Goal: Task Accomplishment & Management: Use online tool/utility

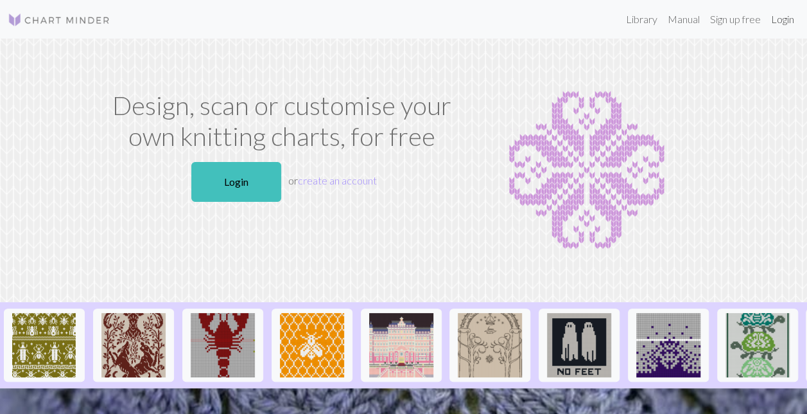
click at [781, 17] on link "Login" at bounding box center [782, 19] width 33 height 26
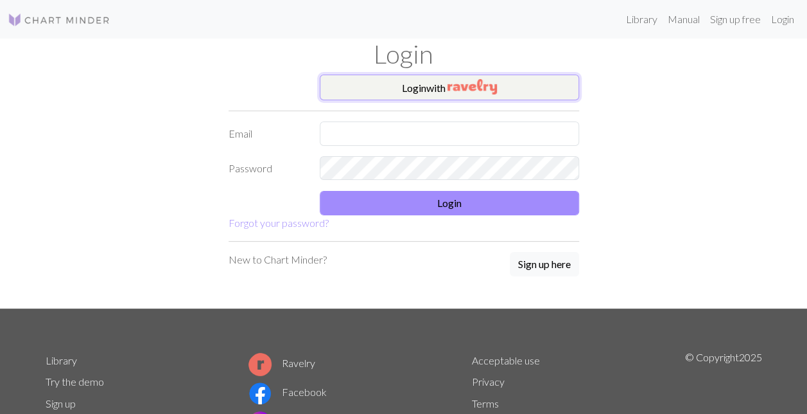
click at [432, 96] on button "Login with" at bounding box center [449, 88] width 259 height 26
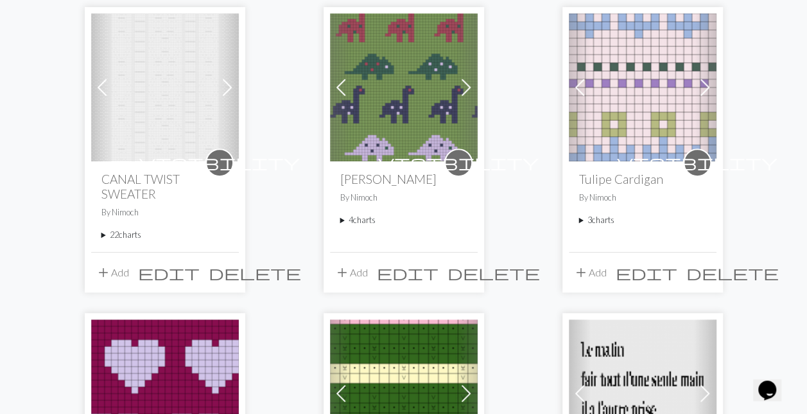
scroll to position [164, 0]
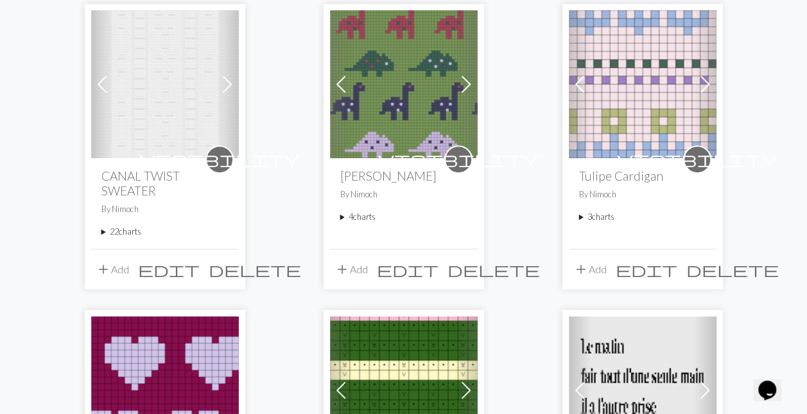
click at [98, 233] on div "visibility CANAL TWIST SWEATER By Nimoch 22 charts Pull Torsadé Mohair delete M…" at bounding box center [165, 203] width 148 height 90
click at [103, 233] on summary "22 charts" at bounding box center [164, 231] width 127 height 12
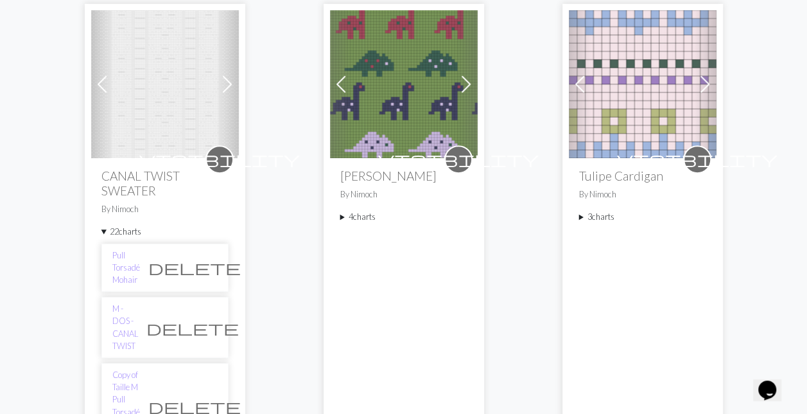
scroll to position [274, 0]
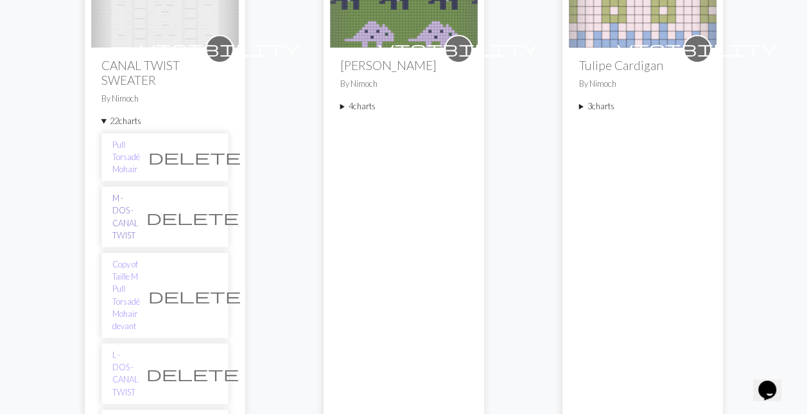
click at [116, 199] on link "M - DOS - CANAL TWIST" at bounding box center [125, 216] width 26 height 49
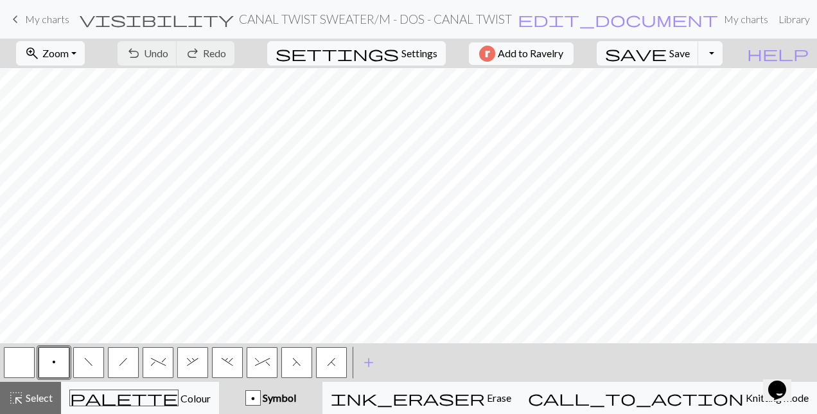
scroll to position [113, 235]
click at [723, 52] on button "Toggle Dropdown" at bounding box center [710, 53] width 24 height 24
click at [702, 95] on button "save_alt Download" at bounding box center [616, 101] width 212 height 21
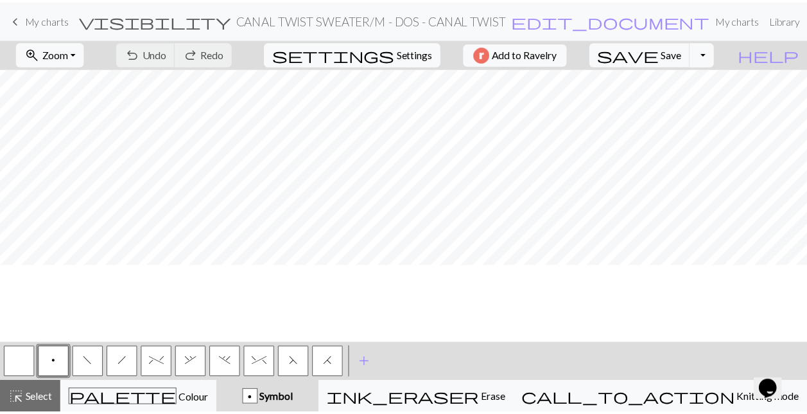
scroll to position [0, 235]
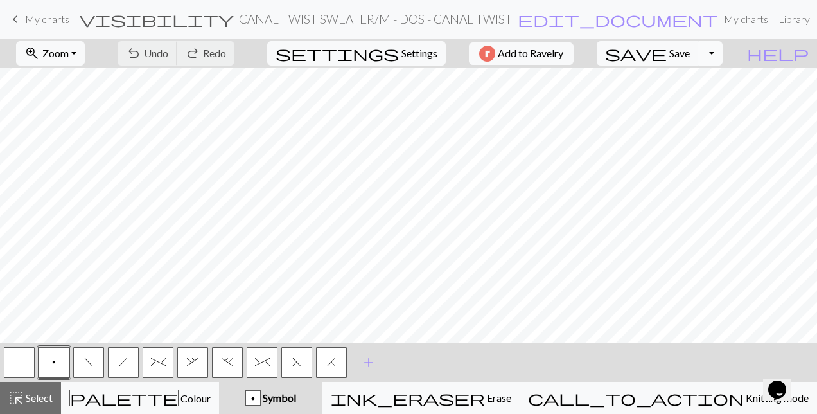
click at [723, 49] on button "Toggle Dropdown" at bounding box center [710, 53] width 24 height 24
click at [711, 101] on button "save_alt Download" at bounding box center [616, 101] width 212 height 21
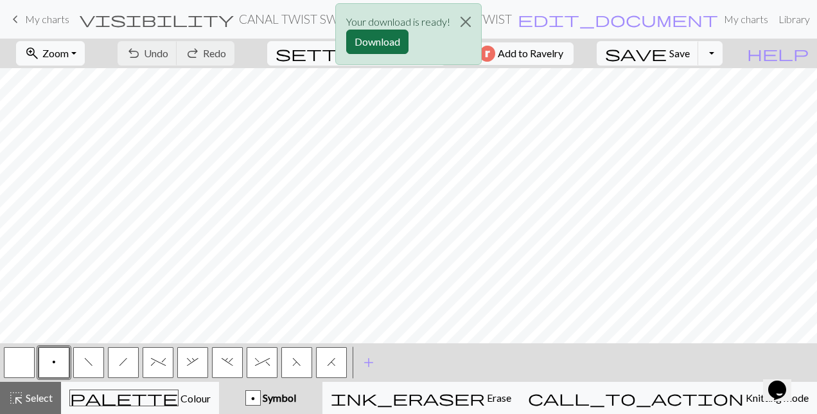
click at [382, 45] on button "Download" at bounding box center [377, 42] width 62 height 24
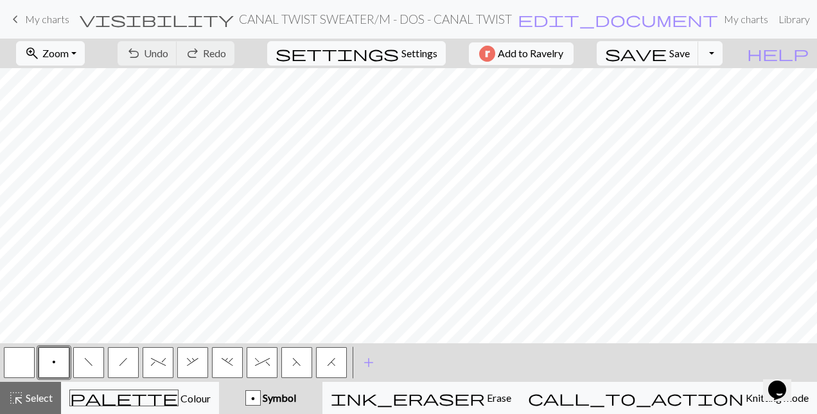
click at [37, 19] on span "My charts" at bounding box center [47, 19] width 44 height 12
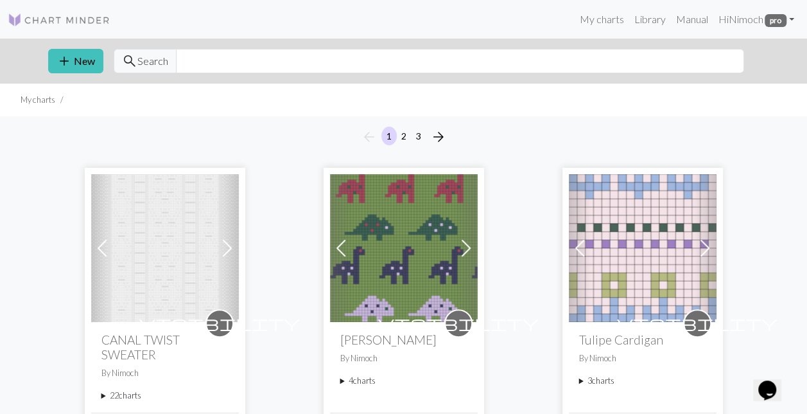
scroll to position [84, 0]
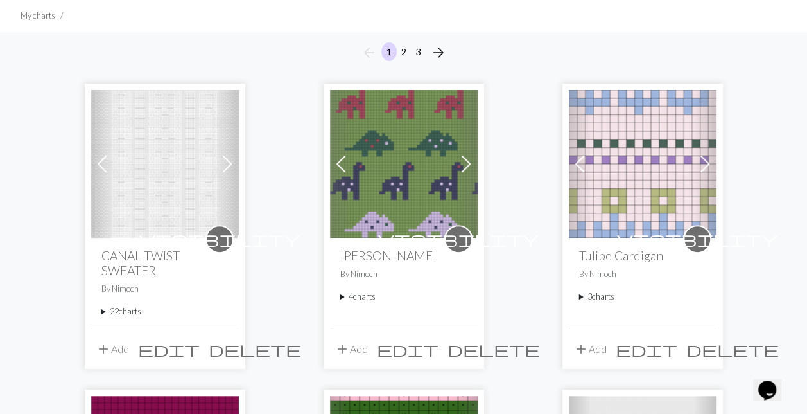
click at [103, 313] on summary "22 charts" at bounding box center [164, 311] width 127 height 12
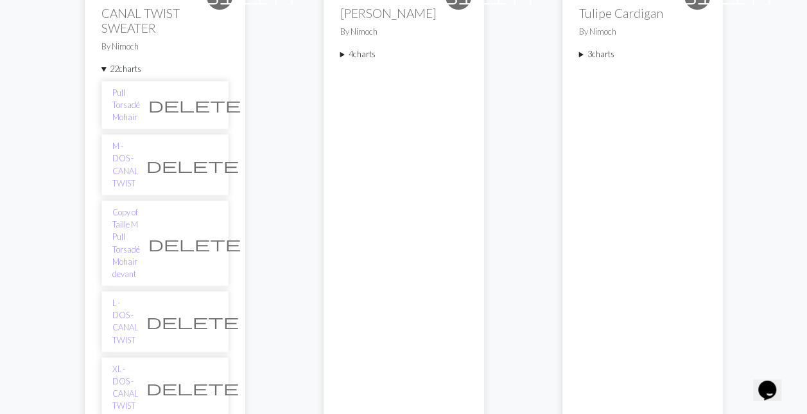
scroll to position [335, 0]
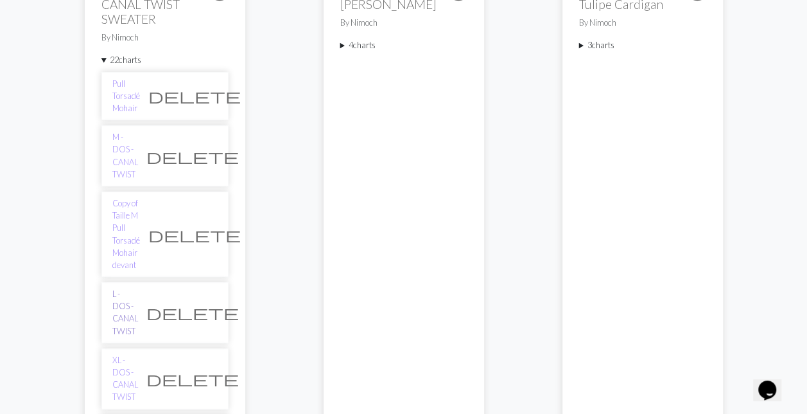
click at [127, 288] on link "L - DOS - CANAL TWIST" at bounding box center [125, 312] width 26 height 49
click at [123, 354] on link "XL - DOS - CANAL TWIST" at bounding box center [125, 378] width 26 height 49
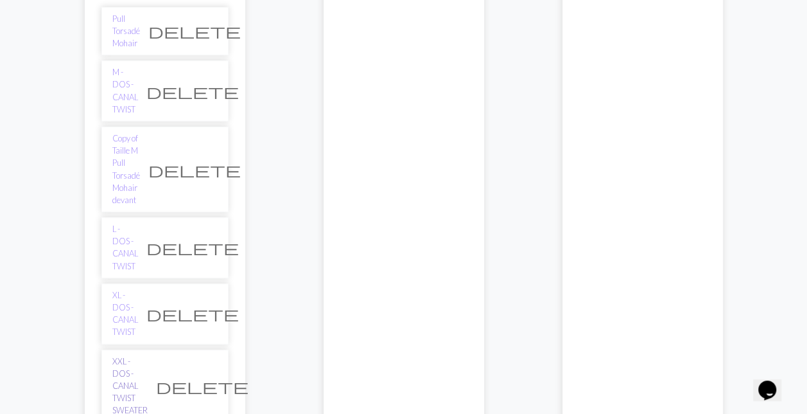
scroll to position [401, 0]
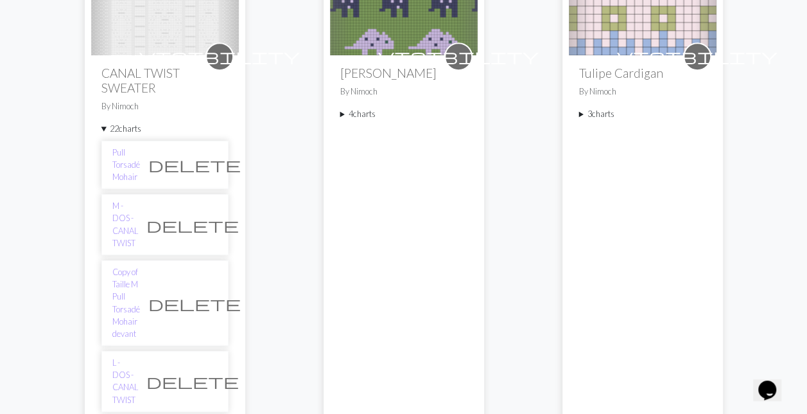
scroll to position [241, 0]
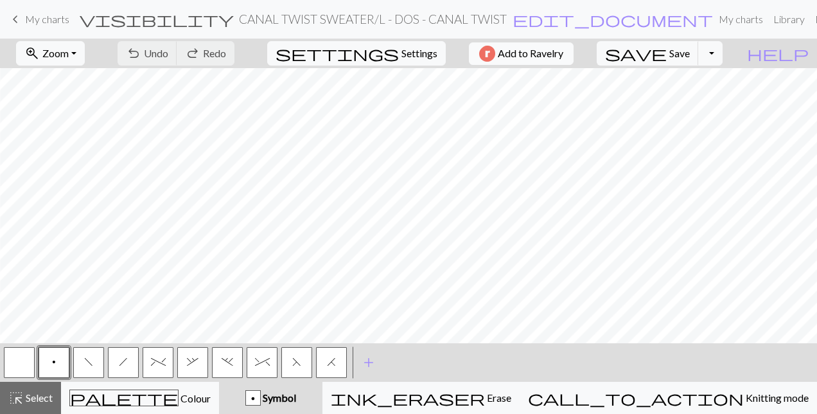
scroll to position [225, 559]
click at [12, 366] on button "button" at bounding box center [19, 362] width 31 height 31
click at [98, 355] on button "f" at bounding box center [88, 362] width 31 height 31
click at [18, 365] on button "button" at bounding box center [19, 362] width 31 height 31
click at [29, 394] on span "Select" at bounding box center [38, 397] width 29 height 12
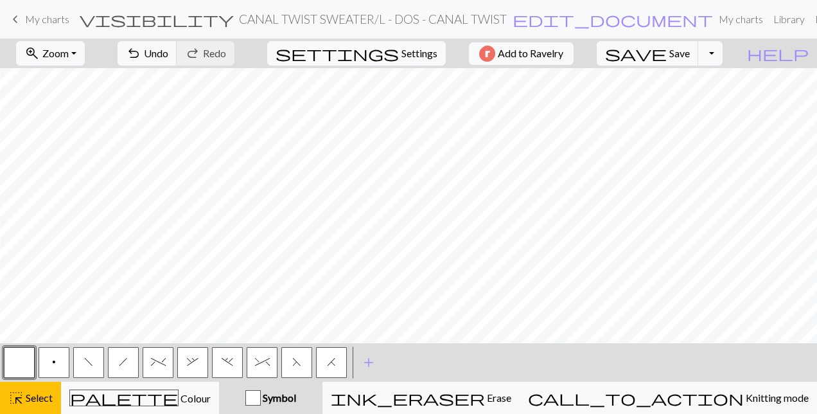
click at [51, 365] on button "p" at bounding box center [54, 362] width 31 height 31
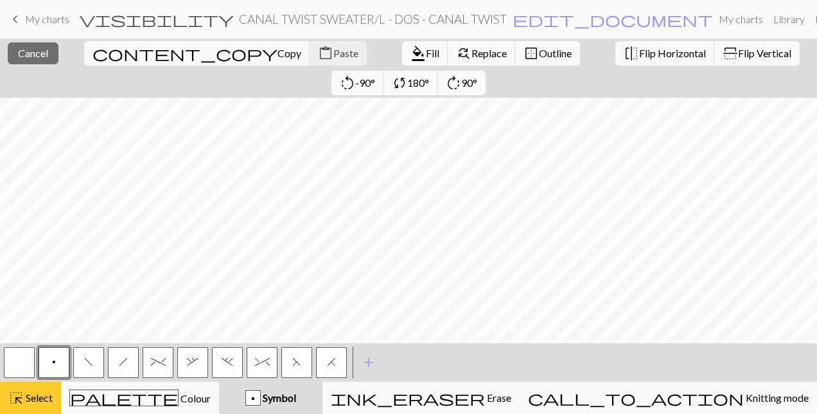
click at [45, 400] on span "Select" at bounding box center [38, 397] width 29 height 12
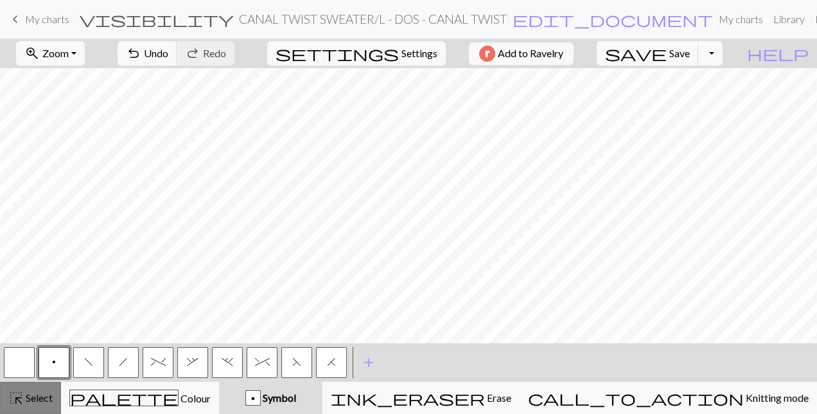
click at [29, 403] on span "Select" at bounding box center [38, 397] width 29 height 12
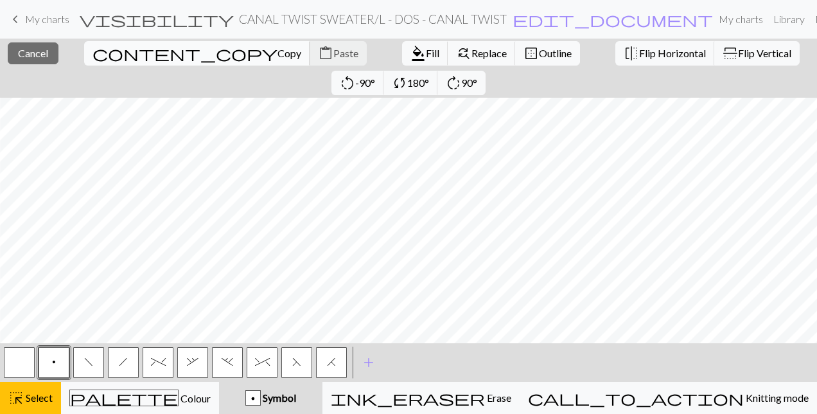
click at [277, 49] on span "Copy" at bounding box center [289, 53] width 24 height 12
click at [333, 54] on span "Paste" at bounding box center [345, 53] width 25 height 12
click at [318, 46] on span "content_paste" at bounding box center [325, 53] width 15 height 18
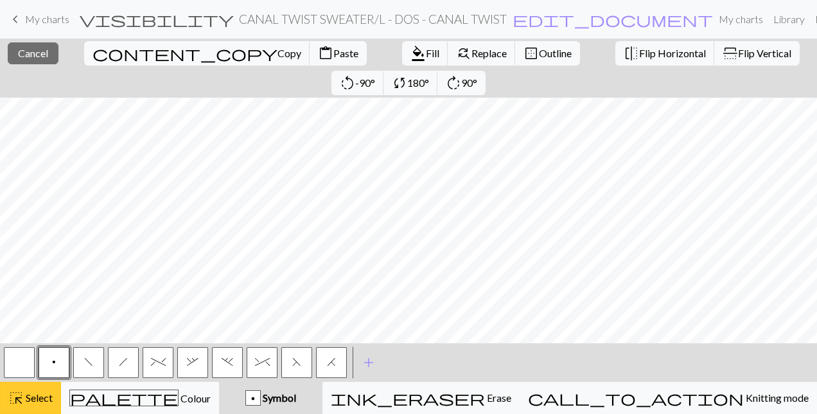
click at [42, 411] on button "highlight_alt Select Select" at bounding box center [30, 398] width 61 height 32
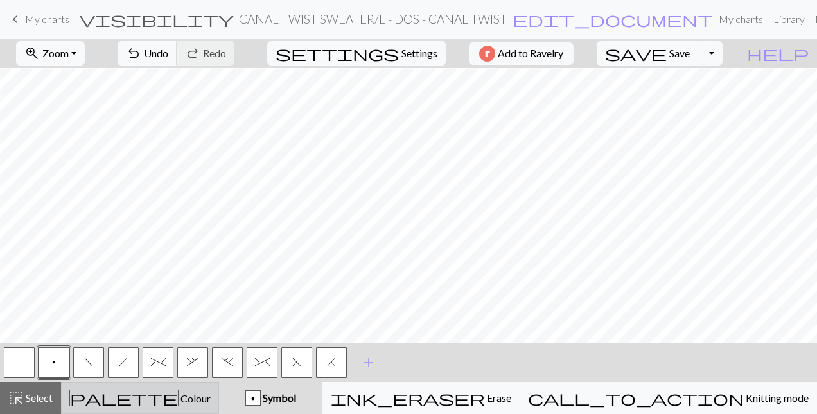
scroll to position [0, 559]
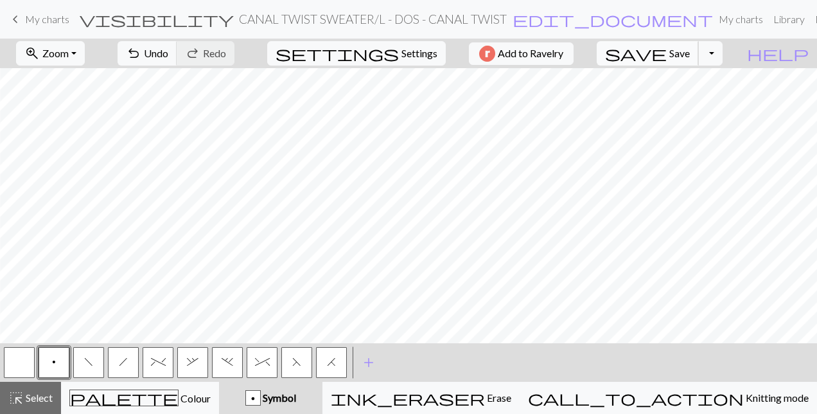
click at [690, 47] on span "Save" at bounding box center [679, 53] width 21 height 12
click at [723, 55] on button "Toggle Dropdown" at bounding box center [710, 53] width 24 height 24
click at [690, 101] on button "save_alt Download" at bounding box center [616, 101] width 212 height 21
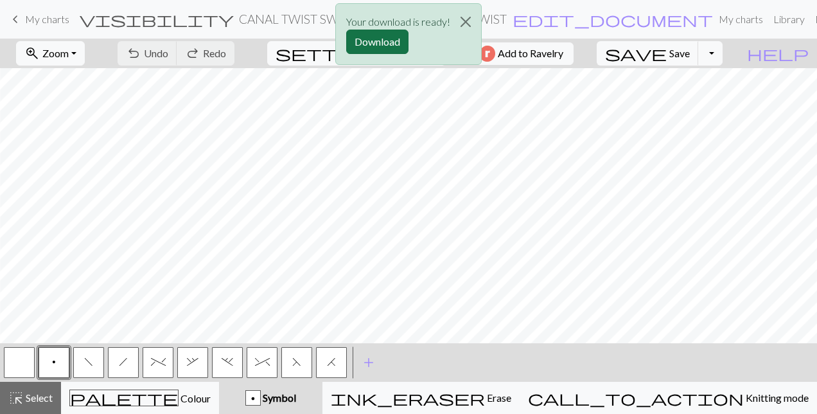
click at [374, 49] on button "Download" at bounding box center [377, 42] width 62 height 24
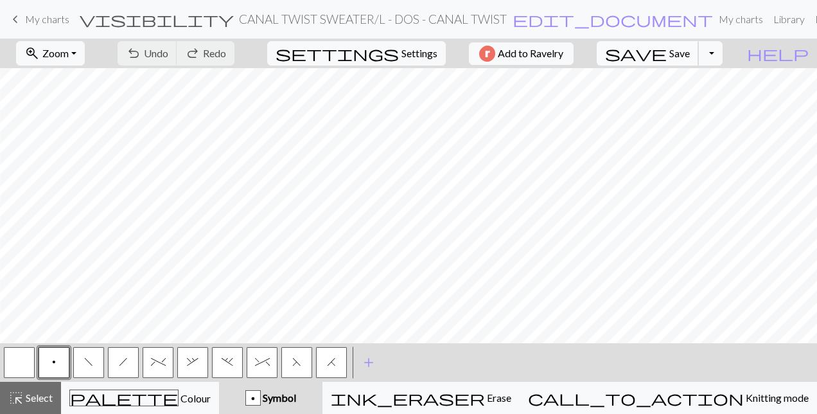
click at [667, 45] on span "save" at bounding box center [636, 53] width 62 height 18
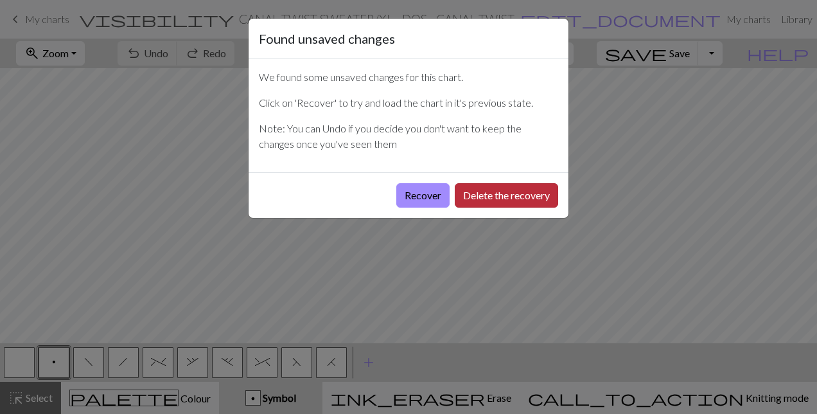
click at [483, 189] on button "Delete the recovery" at bounding box center [506, 195] width 103 height 24
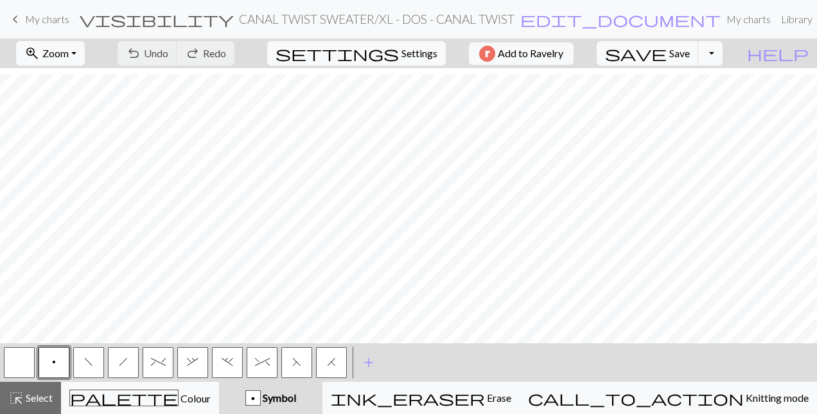
scroll to position [254, 540]
click at [89, 358] on span "f" at bounding box center [88, 361] width 9 height 10
click at [22, 363] on button "button" at bounding box center [19, 362] width 31 height 31
click at [57, 364] on button "p" at bounding box center [54, 362] width 31 height 31
click at [17, 396] on span "highlight_alt" at bounding box center [15, 398] width 15 height 18
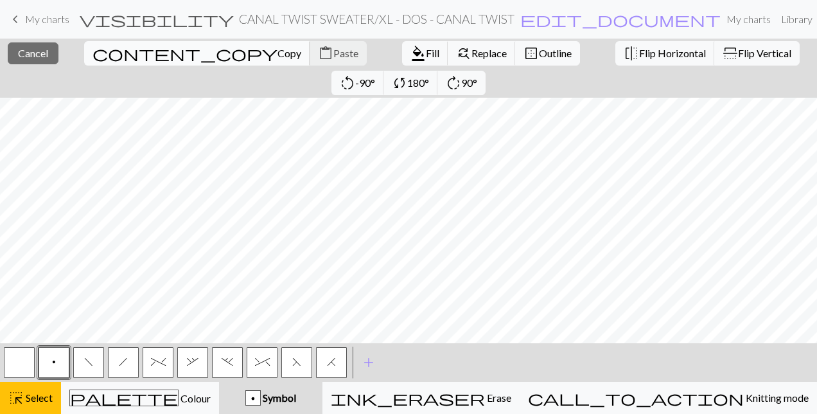
click at [98, 60] on button "content_copy Copy" at bounding box center [197, 53] width 226 height 24
click at [318, 52] on span "content_paste" at bounding box center [325, 53] width 15 height 18
click at [333, 52] on span "Paste" at bounding box center [345, 53] width 25 height 12
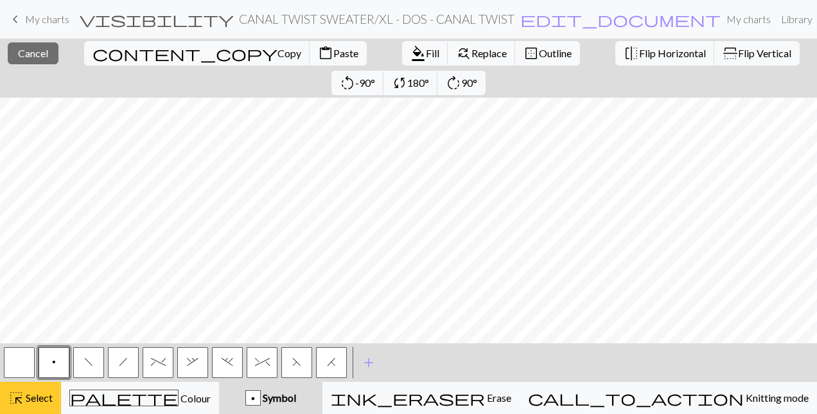
click at [25, 398] on span "Select" at bounding box center [38, 397] width 29 height 12
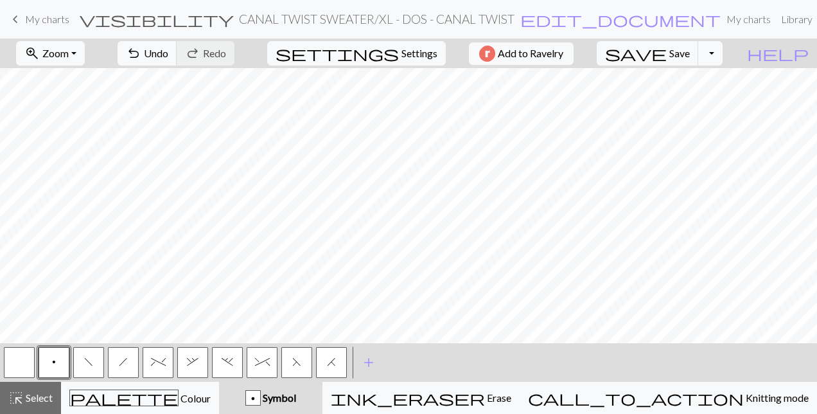
scroll to position [737, 335]
click at [723, 51] on button "Toggle Dropdown" at bounding box center [710, 53] width 24 height 24
click at [688, 95] on button "save_alt Download" at bounding box center [616, 101] width 212 height 21
click at [690, 48] on span "Save" at bounding box center [679, 53] width 21 height 12
click at [723, 54] on button "Toggle Dropdown" at bounding box center [710, 53] width 24 height 24
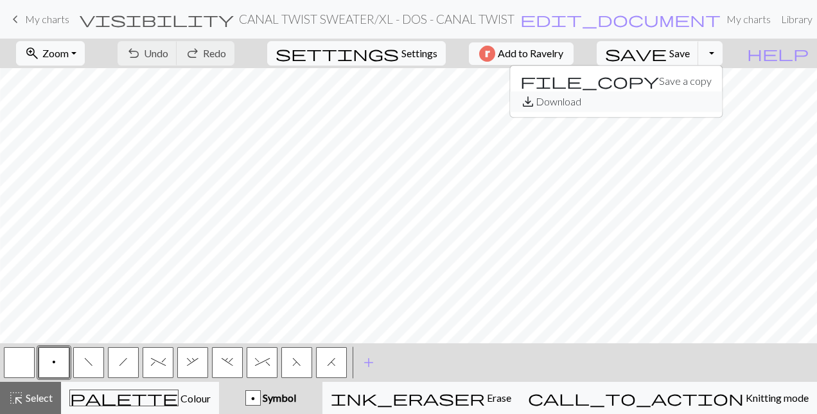
click at [702, 97] on button "save_alt Download" at bounding box center [616, 101] width 212 height 21
click at [739, 51] on div "zoom_in Zoom Zoom Fit all Fit width Fit height 50% 100% 150% 200% undo Undo Und…" at bounding box center [369, 54] width 739 height 30
click at [723, 56] on button "Toggle Dropdown" at bounding box center [710, 53] width 24 height 24
click at [689, 103] on button "save_alt Download" at bounding box center [616, 101] width 212 height 21
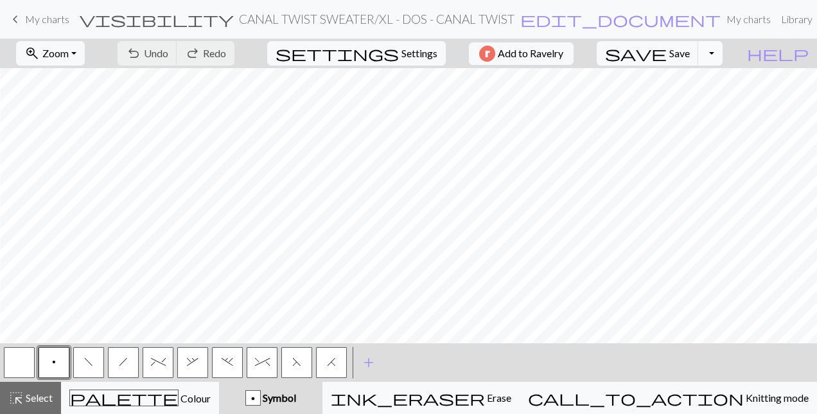
click at [723, 55] on button "Toggle Dropdown" at bounding box center [710, 53] width 24 height 24
click at [695, 100] on button "save_alt Download" at bounding box center [616, 101] width 212 height 21
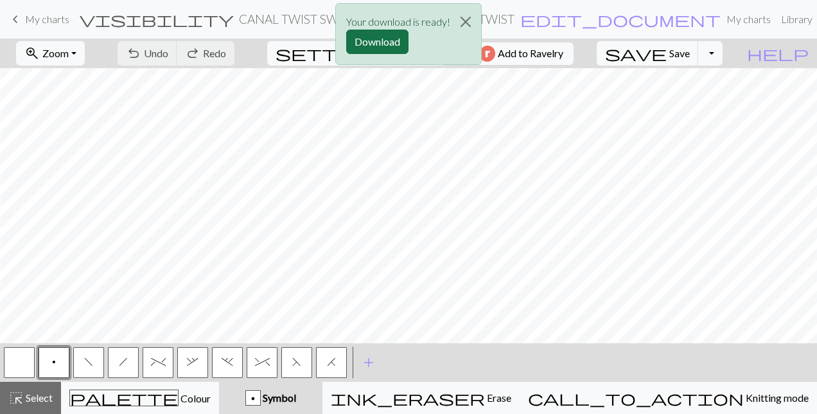
click at [383, 40] on button "Download" at bounding box center [377, 42] width 62 height 24
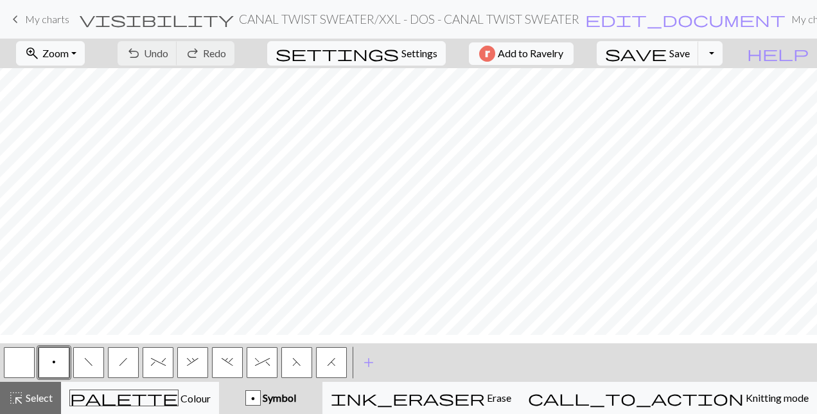
scroll to position [243, 543]
click at [98, 360] on button "f" at bounding box center [88, 362] width 31 height 31
click at [21, 361] on button "button" at bounding box center [19, 362] width 31 height 31
click at [54, 357] on span "p" at bounding box center [54, 361] width 4 height 10
click at [30, 393] on span "Select" at bounding box center [38, 397] width 29 height 12
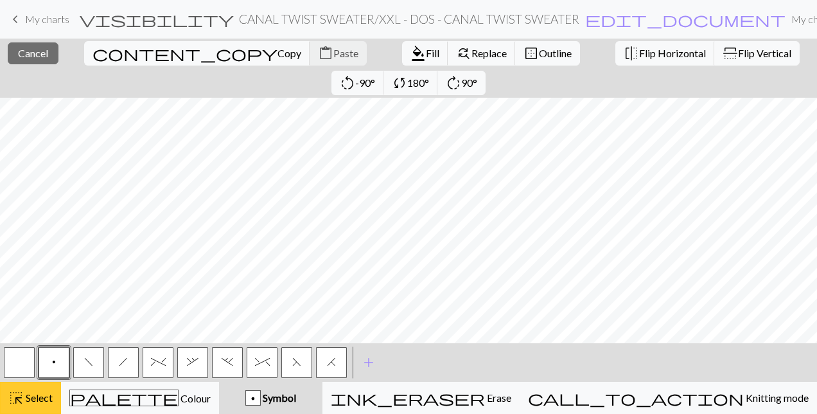
click at [18, 394] on span "highlight_alt" at bounding box center [15, 398] width 15 height 18
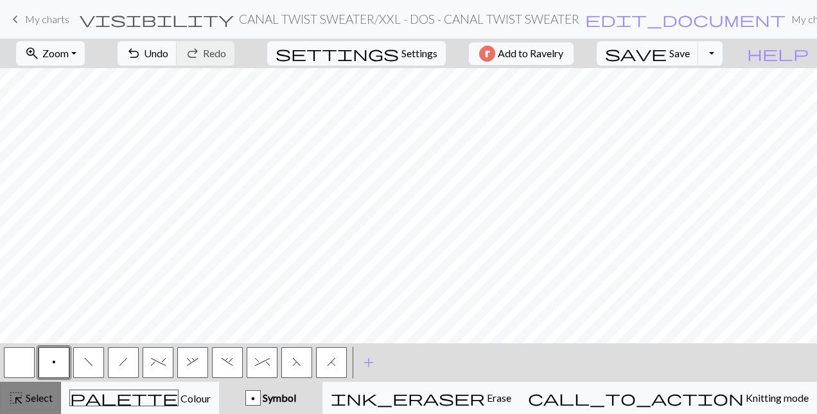
click at [27, 394] on span "Select" at bounding box center [38, 397] width 29 height 12
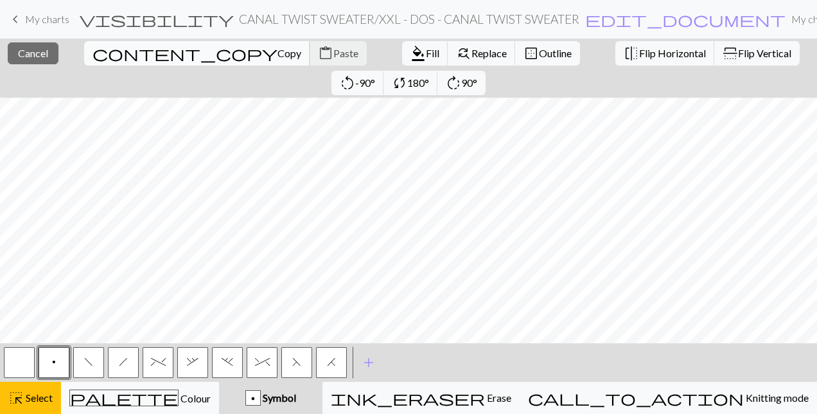
click at [277, 53] on span "Copy" at bounding box center [289, 53] width 24 height 12
click at [103, 46] on button "content_copy Copy" at bounding box center [197, 53] width 226 height 24
click at [310, 45] on button "content_paste Paste" at bounding box center [338, 53] width 57 height 24
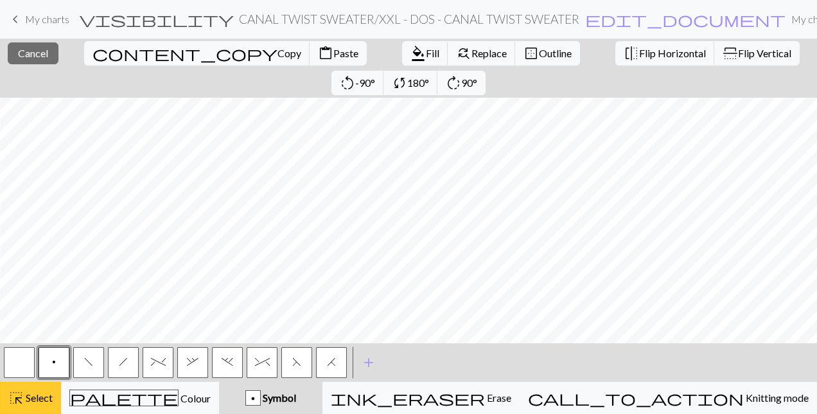
click at [33, 394] on span "Select" at bounding box center [38, 397] width 29 height 12
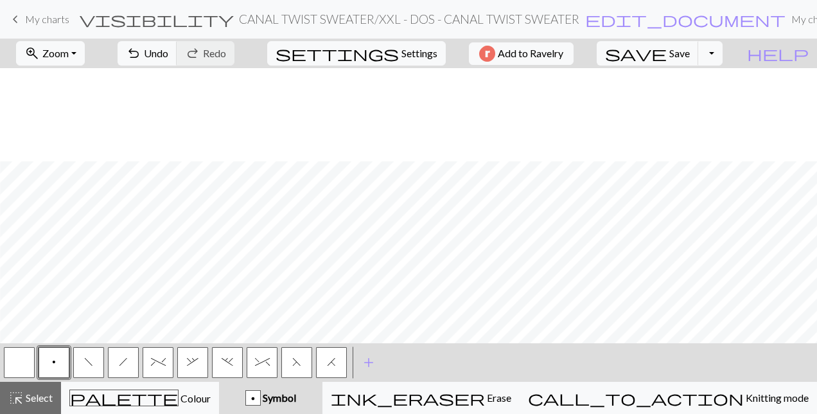
scroll to position [937, 509]
click at [31, 406] on button "highlight_alt Select Select" at bounding box center [30, 398] width 61 height 32
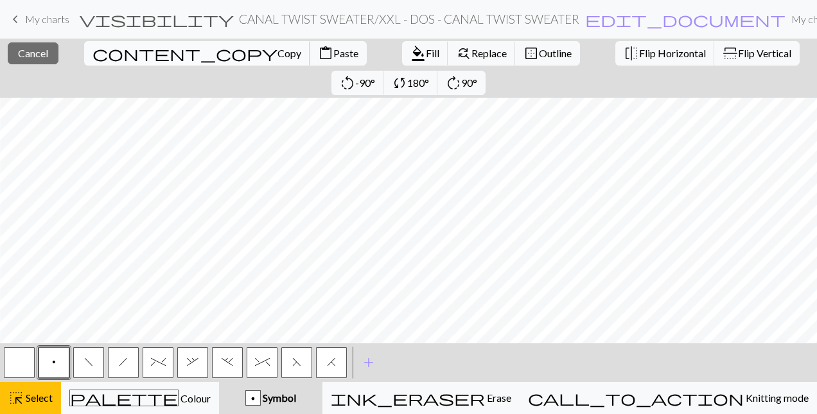
click at [92, 59] on span "content_copy" at bounding box center [184, 53] width 185 height 18
click at [310, 59] on button "content_paste Paste" at bounding box center [338, 53] width 57 height 24
click at [28, 398] on span "Select" at bounding box center [38, 397] width 29 height 12
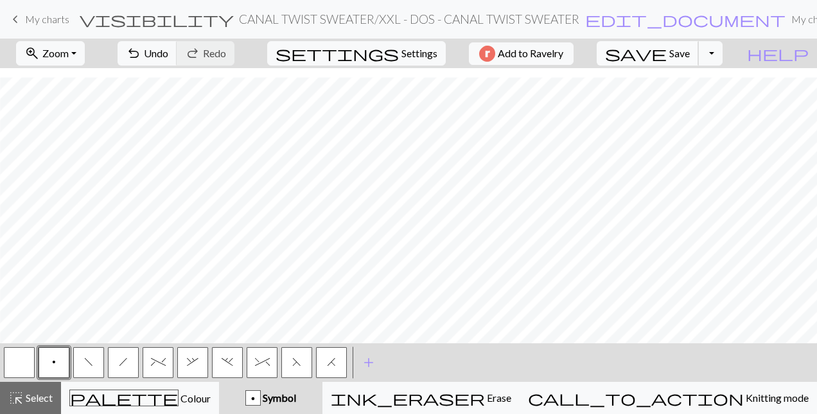
click at [698, 44] on button "save Save Save" at bounding box center [648, 53] width 102 height 24
click at [723, 55] on button "Toggle Dropdown" at bounding box center [710, 53] width 24 height 24
click at [689, 96] on button "save_alt Download" at bounding box center [616, 101] width 212 height 21
click at [723, 57] on button "Toggle Dropdown" at bounding box center [710, 53] width 24 height 24
click at [689, 98] on button "save_alt Download" at bounding box center [616, 101] width 212 height 21
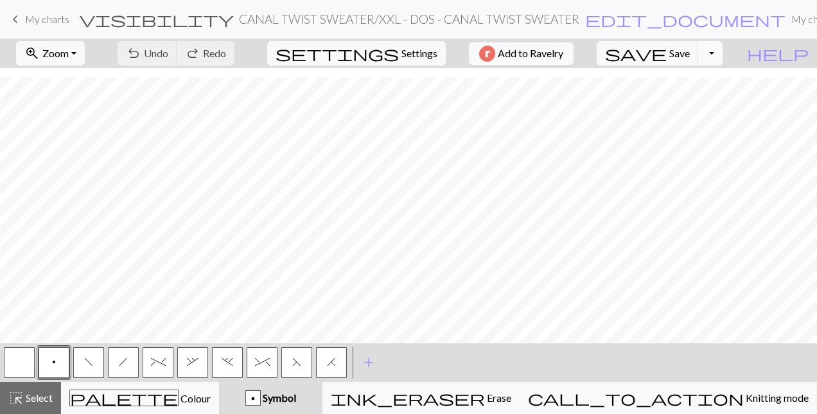
click at [723, 42] on button "Toggle Dropdown" at bounding box center [710, 53] width 24 height 24
click at [682, 104] on button "save_alt Download" at bounding box center [616, 101] width 212 height 21
click at [723, 49] on button "Toggle Dropdown" at bounding box center [710, 53] width 24 height 24
click at [686, 96] on button "save_alt Download" at bounding box center [616, 101] width 212 height 21
click at [723, 56] on button "Toggle Dropdown" at bounding box center [710, 53] width 24 height 24
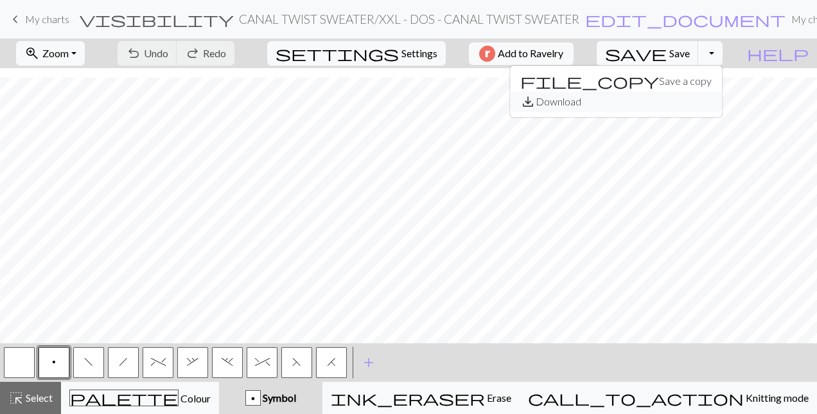
click at [690, 98] on button "save_alt Download" at bounding box center [616, 101] width 212 height 21
click at [690, 53] on span "Save" at bounding box center [679, 53] width 21 height 12
click at [732, 54] on div "save Save Save Toggle Dropdown file_copy Save a copy save_alt Download" at bounding box center [659, 54] width 145 height 30
click at [723, 54] on button "Toggle Dropdown" at bounding box center [710, 53] width 24 height 24
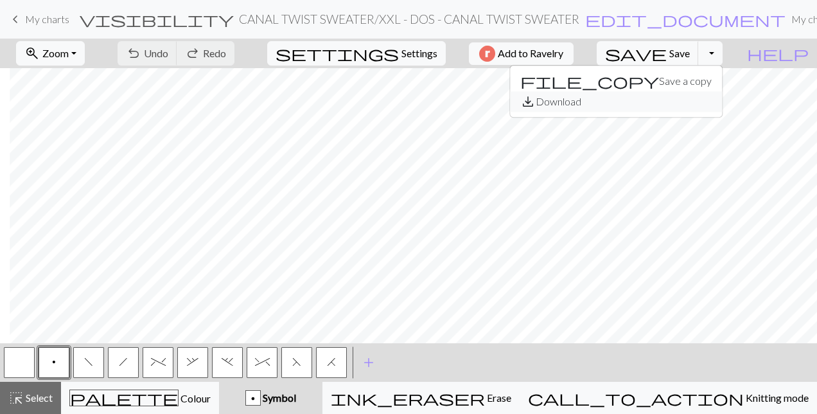
click at [685, 108] on button "save_alt Download" at bounding box center [616, 101] width 212 height 21
click at [723, 42] on button "Toggle Dropdown" at bounding box center [710, 53] width 24 height 24
click at [687, 95] on button "save_alt Download" at bounding box center [616, 101] width 212 height 21
click at [473, 368] on div "< p f h % , . ^ F H > add Add a symbol" at bounding box center [408, 362] width 817 height 39
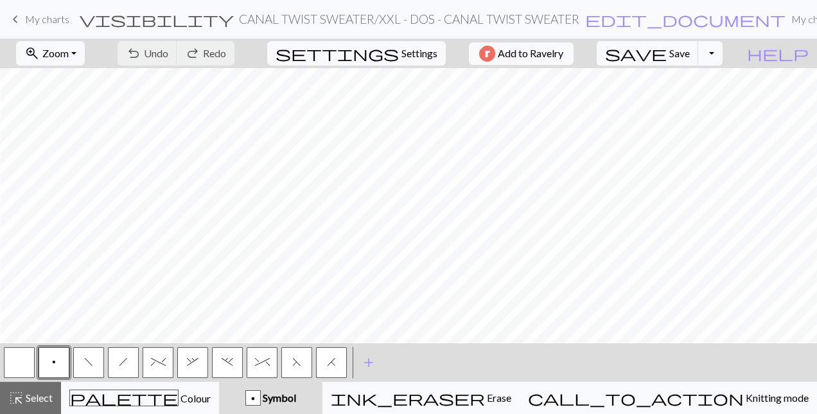
click at [723, 62] on button "Toggle Dropdown" at bounding box center [710, 53] width 24 height 24
click at [705, 99] on button "save_alt Download" at bounding box center [616, 101] width 212 height 21
click at [690, 48] on span "Save" at bounding box center [679, 53] width 21 height 12
click at [667, 56] on span "save" at bounding box center [636, 53] width 62 height 18
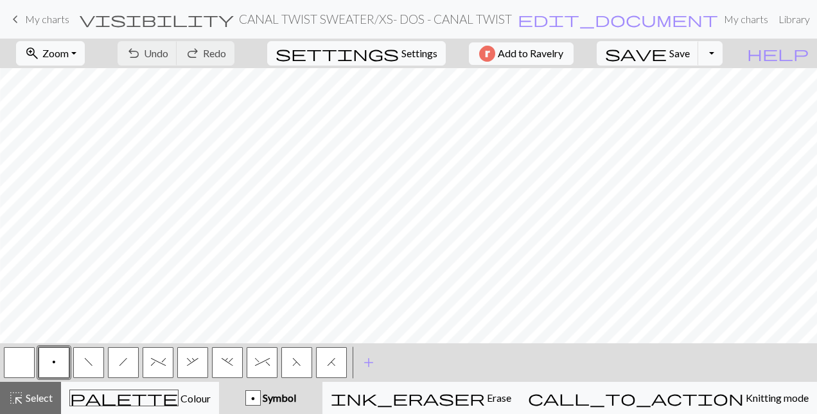
click at [89, 364] on span "f" at bounding box center [88, 361] width 9 height 10
click at [49, 356] on button "p" at bounding box center [54, 362] width 31 height 31
click at [24, 364] on button "button" at bounding box center [19, 362] width 31 height 31
click at [22, 403] on span "highlight_alt" at bounding box center [15, 398] width 15 height 18
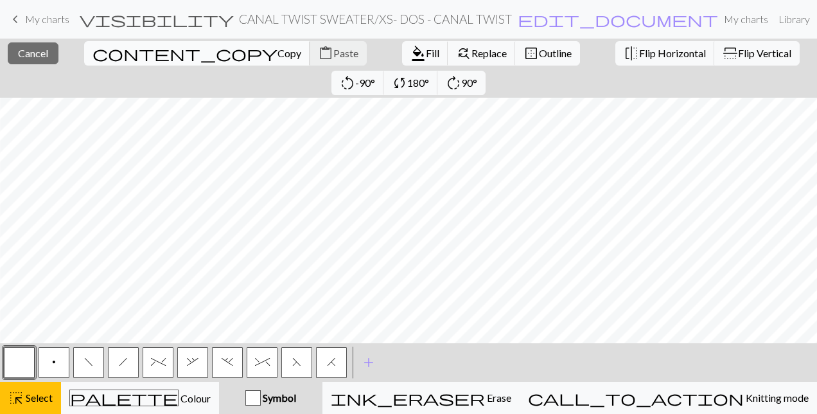
click at [277, 51] on span "Copy" at bounding box center [289, 53] width 24 height 12
click at [333, 49] on span "Paste" at bounding box center [345, 53] width 25 height 12
drag, startPoint x: 19, startPoint y: 405, endPoint x: 39, endPoint y: 397, distance: 21.4
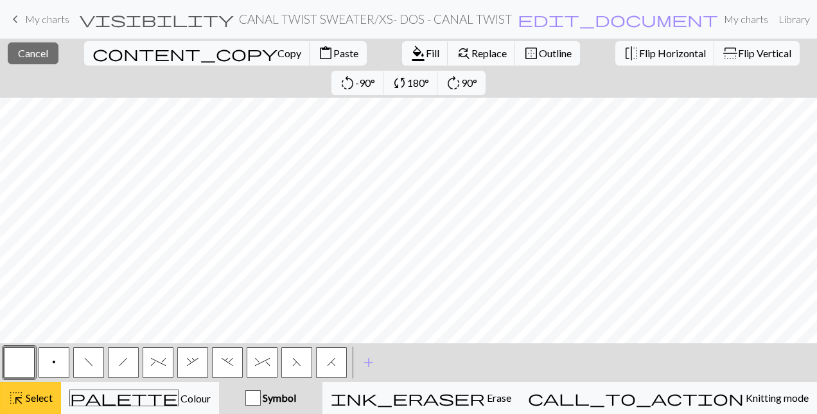
click at [39, 397] on span "Select" at bounding box center [38, 397] width 29 height 12
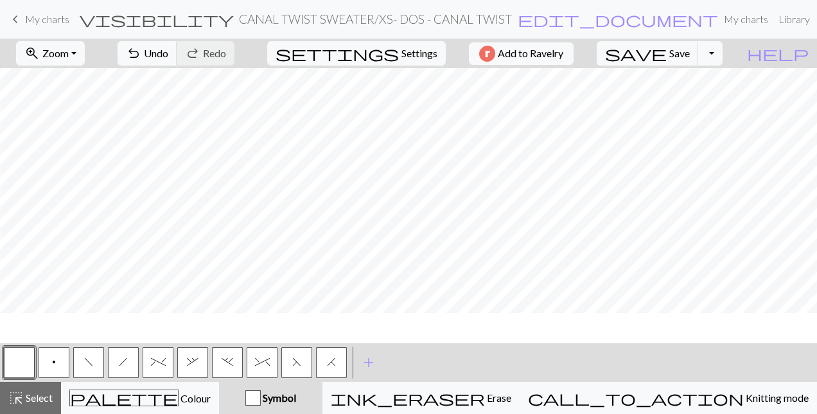
scroll to position [0, 268]
drag, startPoint x: 705, startPoint y: 51, endPoint x: 688, endPoint y: 50, distance: 16.7
click at [667, 50] on span "save" at bounding box center [636, 53] width 62 height 18
click at [693, 57] on button "save Save Save" at bounding box center [648, 53] width 102 height 24
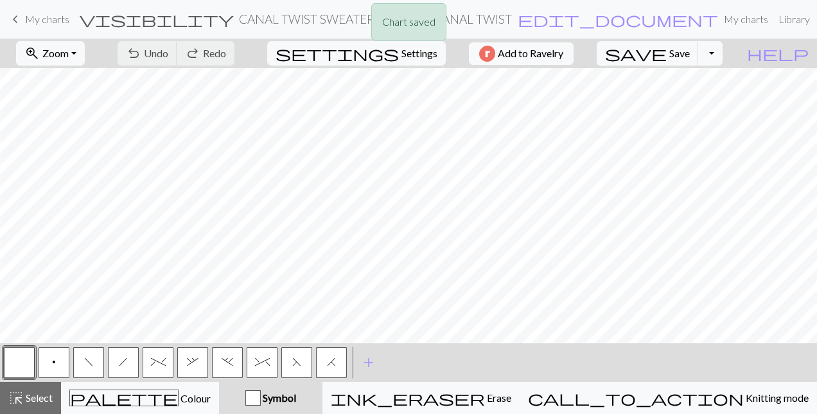
click at [750, 45] on div "Chart saved" at bounding box center [408, 25] width 817 height 51
click at [723, 54] on button "Toggle Dropdown" at bounding box center [710, 53] width 24 height 24
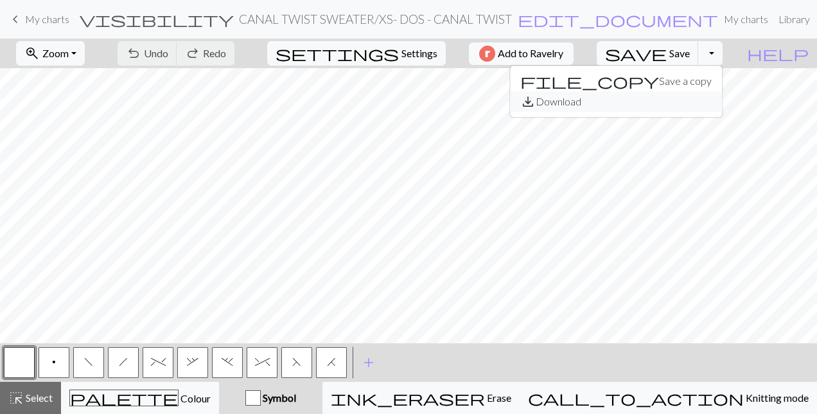
click at [689, 98] on button "save_alt Download" at bounding box center [616, 101] width 212 height 21
click at [690, 48] on span "Save" at bounding box center [679, 53] width 21 height 12
click at [690, 58] on span "Save" at bounding box center [679, 53] width 21 height 12
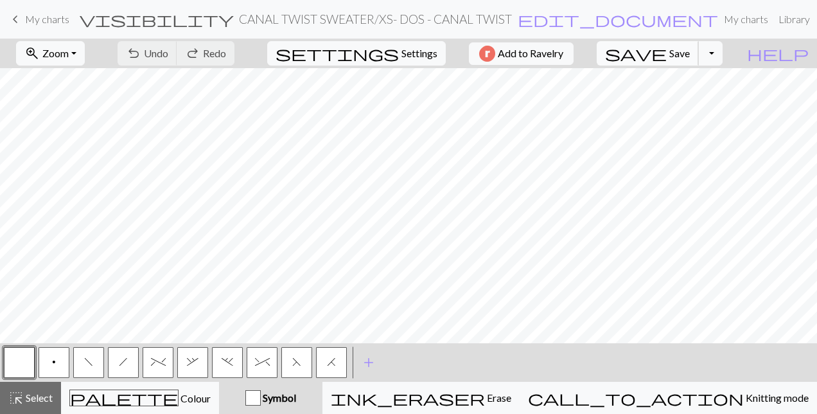
click at [690, 48] on span "Save" at bounding box center [679, 53] width 21 height 12
click at [694, 51] on button "save Save Save" at bounding box center [648, 53] width 102 height 24
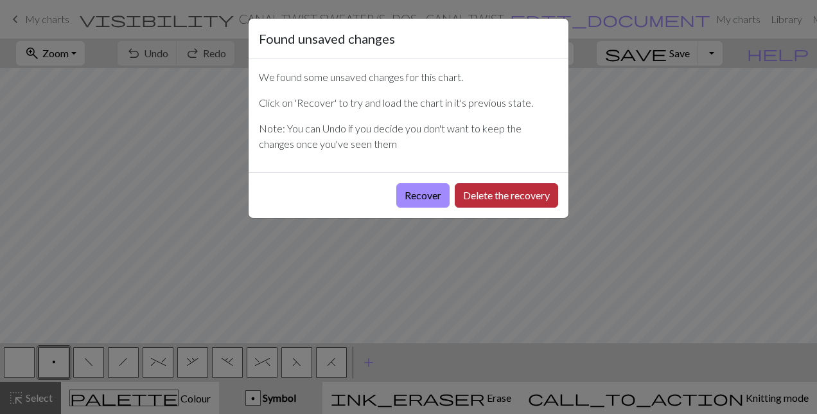
click at [496, 195] on button "Delete the recovery" at bounding box center [506, 195] width 103 height 24
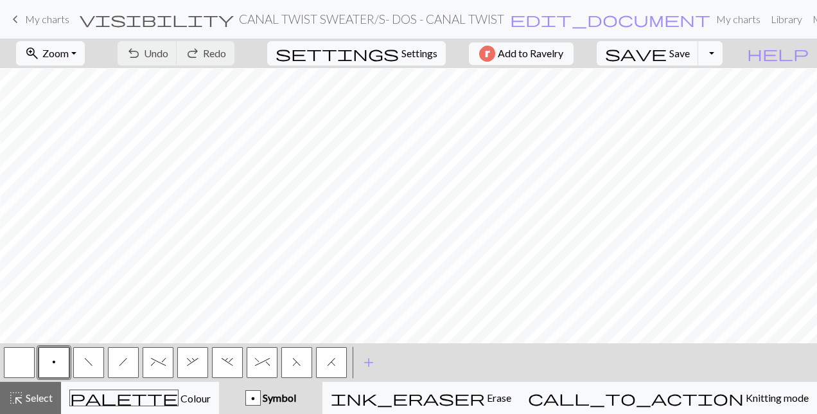
scroll to position [195, 365]
click at [91, 365] on span "f" at bounding box center [88, 361] width 9 height 10
click at [44, 357] on button "p" at bounding box center [54, 362] width 31 height 31
click at [13, 363] on button "button" at bounding box center [19, 362] width 31 height 31
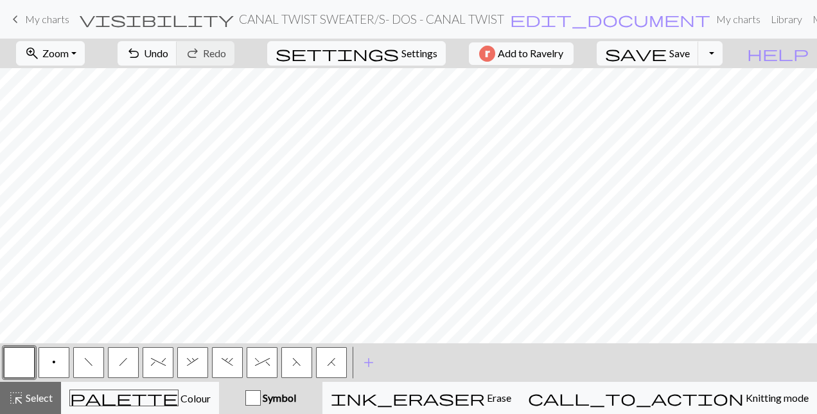
click at [95, 367] on button "f" at bounding box center [88, 362] width 31 height 31
click at [12, 367] on button "button" at bounding box center [19, 362] width 31 height 31
click at [57, 364] on button "p" at bounding box center [54, 362] width 31 height 31
click at [667, 44] on span "save" at bounding box center [636, 53] width 62 height 18
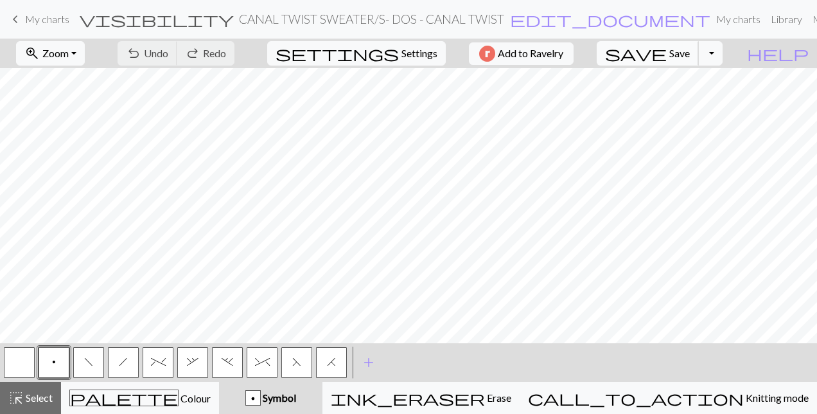
click at [667, 50] on span "save" at bounding box center [636, 53] width 62 height 18
click at [690, 52] on span "Save" at bounding box center [679, 53] width 21 height 12
click at [723, 47] on button "Toggle Dropdown" at bounding box center [710, 53] width 24 height 24
click at [695, 104] on button "save_alt Download" at bounding box center [616, 101] width 212 height 21
click at [699, 46] on button "save Save Save" at bounding box center [648, 53] width 102 height 24
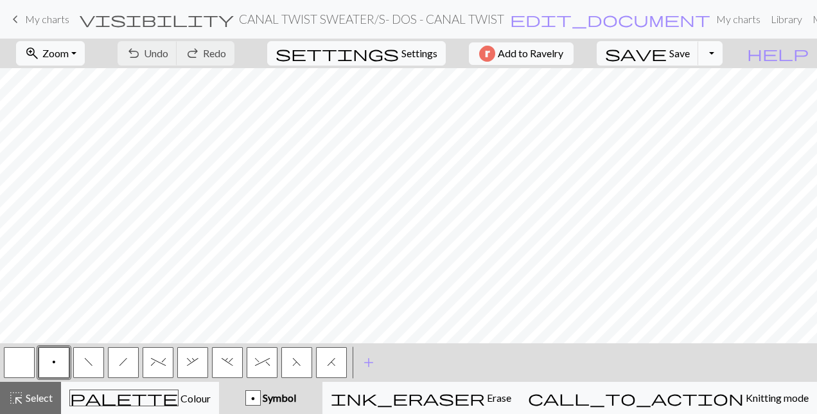
click at [723, 54] on button "Toggle Dropdown" at bounding box center [710, 53] width 24 height 24
click at [701, 100] on button "save_alt Download" at bounding box center [616, 101] width 212 height 21
click at [269, 361] on span "^" at bounding box center [262, 361] width 15 height 10
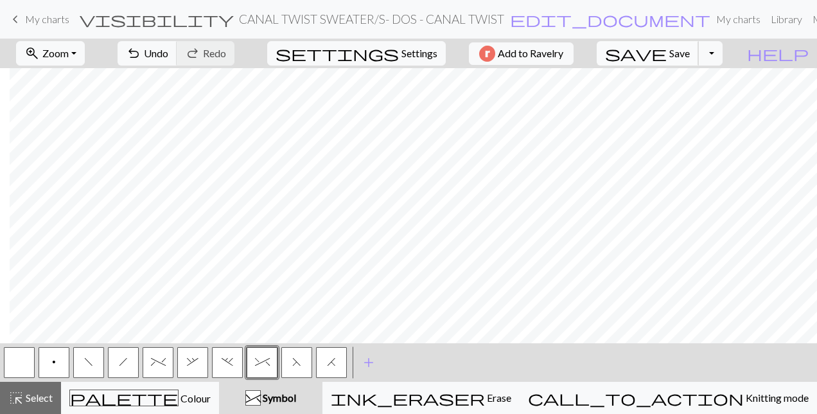
click at [694, 49] on button "save Save Save" at bounding box center [648, 53] width 102 height 24
click at [667, 44] on span "save" at bounding box center [636, 53] width 62 height 18
click at [723, 57] on button "Toggle Dropdown" at bounding box center [710, 53] width 24 height 24
click at [713, 101] on button "save_alt Download" at bounding box center [616, 101] width 212 height 21
click at [723, 53] on button "Toggle Dropdown" at bounding box center [710, 53] width 24 height 24
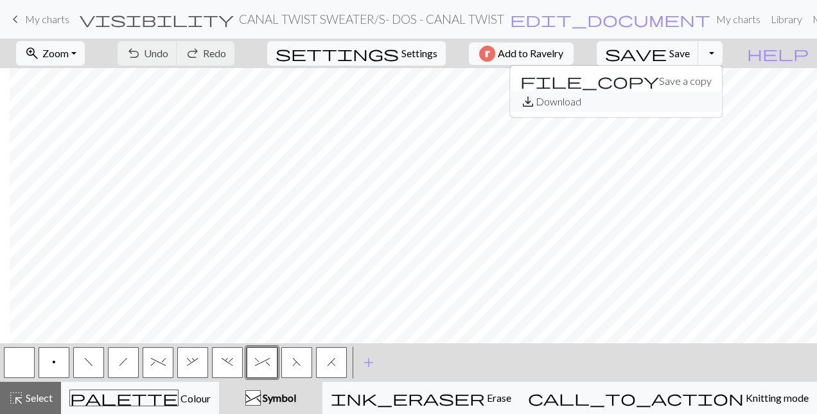
click at [713, 95] on button "save_alt Download" at bounding box center [616, 101] width 212 height 21
click at [667, 46] on span "save" at bounding box center [636, 53] width 62 height 18
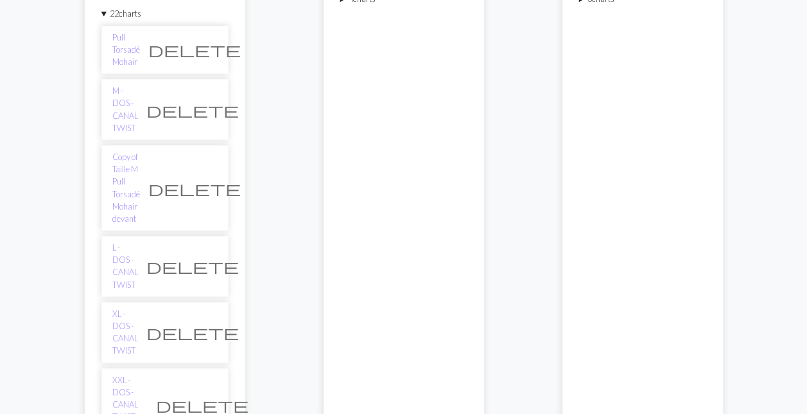
scroll to position [383, 0]
click at [126, 306] on link "XL - DOS - CANAL TWIST" at bounding box center [125, 330] width 26 height 49
click at [126, 240] on link "L - DOS - CANAL TWIST" at bounding box center [125, 264] width 26 height 49
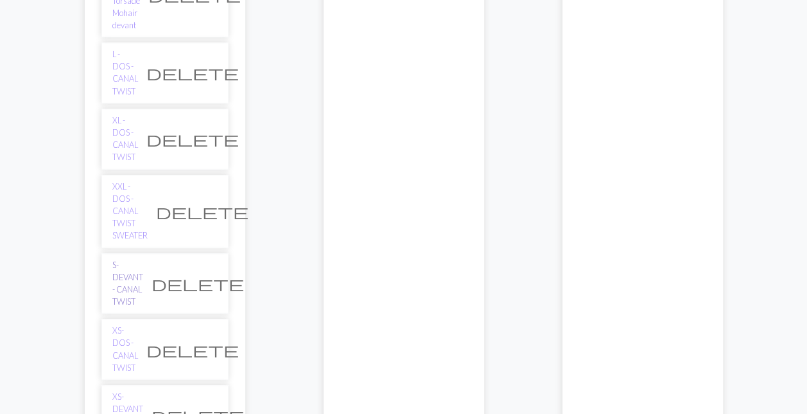
scroll to position [576, 0]
click at [127, 389] on link "XS- DEVANT - CANAL TWIST" at bounding box center [127, 413] width 31 height 49
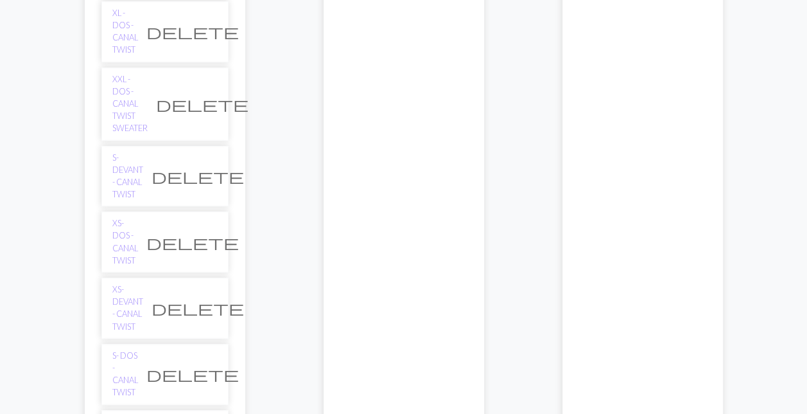
scroll to position [683, 0]
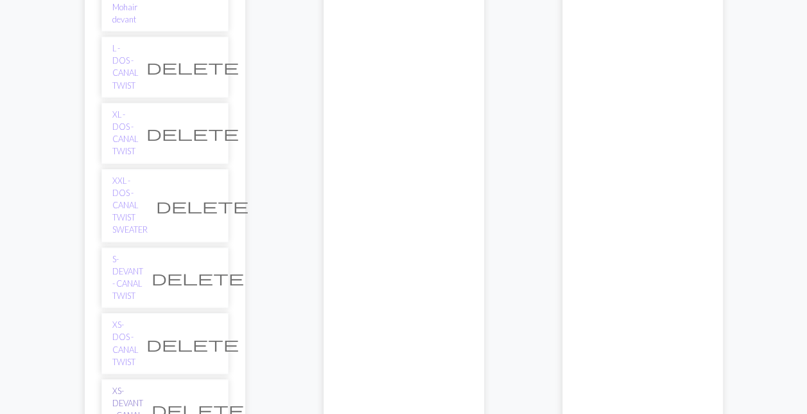
scroll to position [588, 0]
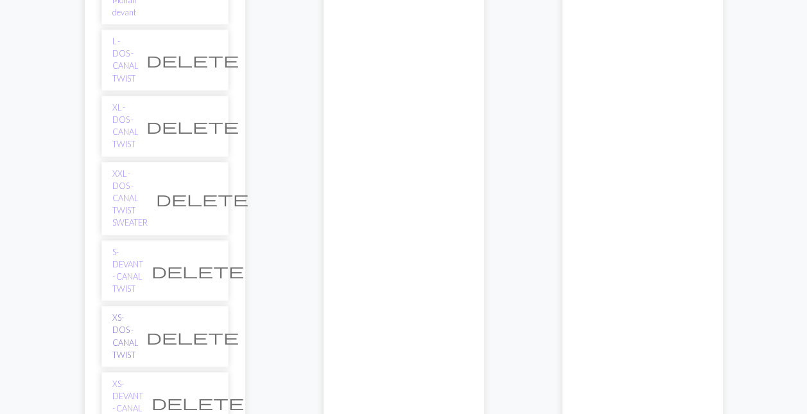
click at [130, 312] on link "XS- DOS - CANAL TWIST" at bounding box center [125, 336] width 26 height 49
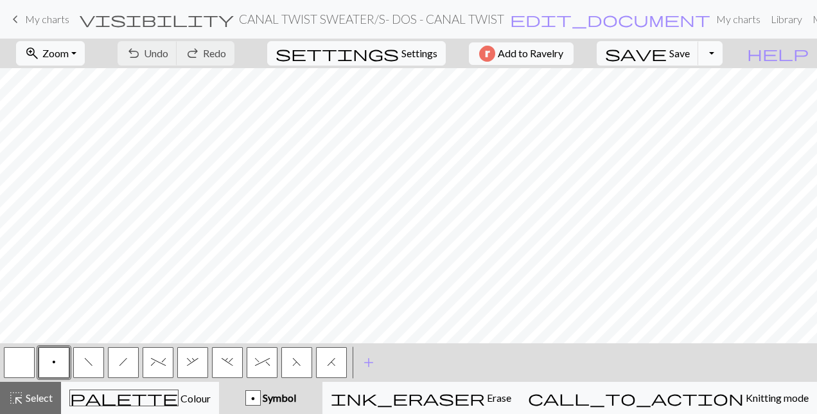
click at [723, 60] on button "Toggle Dropdown" at bounding box center [710, 53] width 24 height 24
click at [687, 102] on button "save_alt Download" at bounding box center [616, 101] width 212 height 21
click at [723, 54] on button "Toggle Dropdown" at bounding box center [710, 53] width 24 height 24
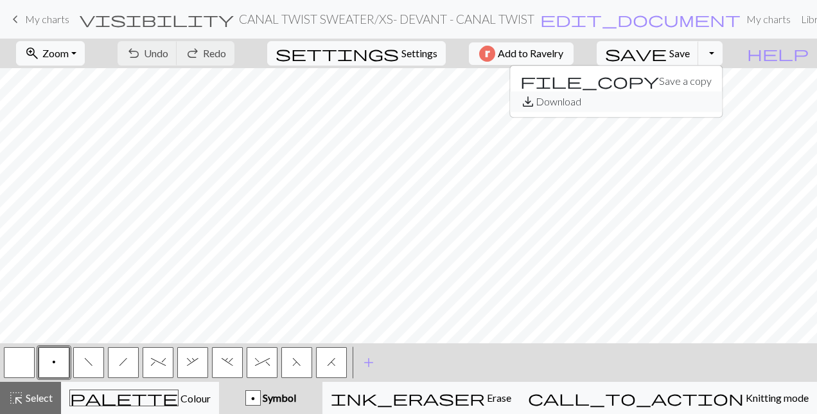
click at [695, 103] on button "save_alt Download" at bounding box center [616, 101] width 212 height 21
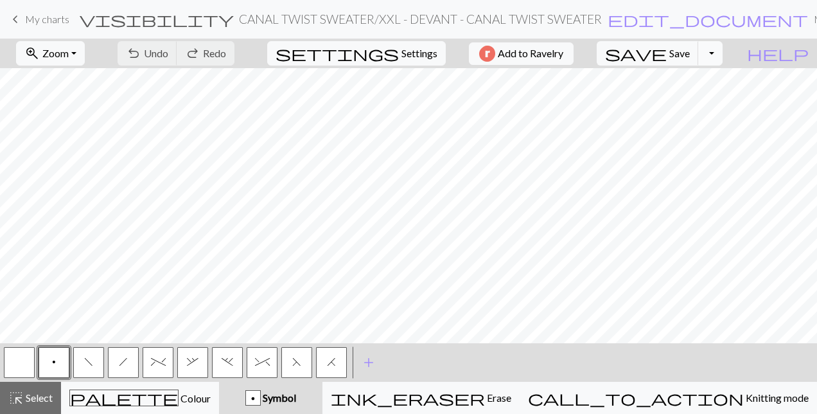
click at [723, 47] on button "Toggle Dropdown" at bounding box center [710, 53] width 24 height 24
click at [698, 98] on button "save_alt Download" at bounding box center [616, 101] width 212 height 21
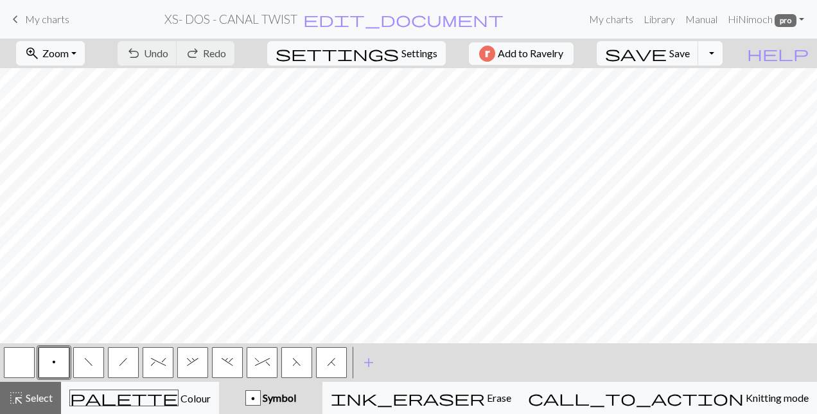
click at [723, 51] on button "Toggle Dropdown" at bounding box center [710, 53] width 24 height 24
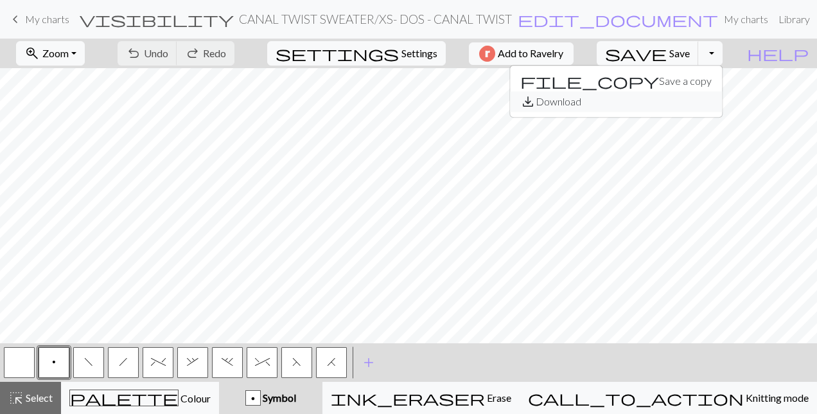
click at [690, 105] on button "save_alt Download" at bounding box center [616, 101] width 212 height 21
click at [723, 56] on button "Toggle Dropdown" at bounding box center [710, 53] width 24 height 24
click at [682, 97] on button "save_alt Download" at bounding box center [616, 101] width 212 height 21
